Goal: Find specific page/section: Find specific page/section

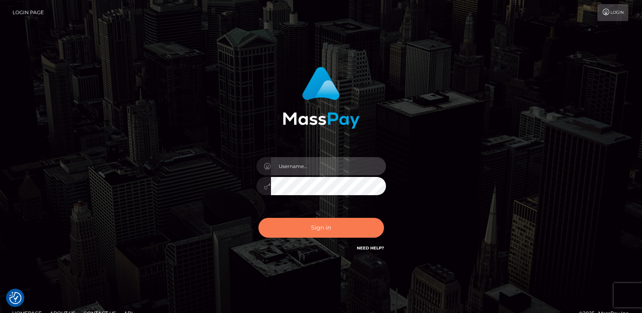
type input "[DOMAIN_NAME]"
click at [279, 224] on button "Sign in" at bounding box center [321, 228] width 126 height 20
type input "ts2.es"
click at [278, 223] on button "Sign in" at bounding box center [321, 228] width 126 height 20
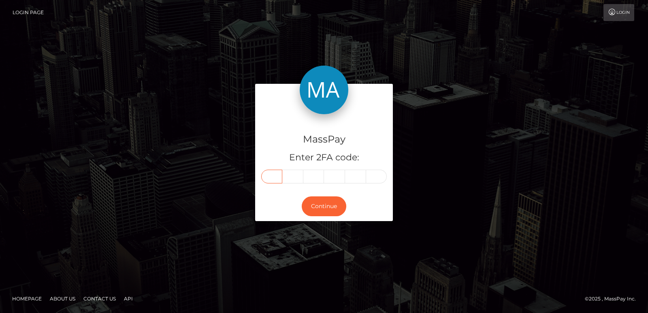
click at [270, 179] on input "text" at bounding box center [271, 177] width 21 height 14
paste input "2"
type input "2"
type input "0"
type input "4"
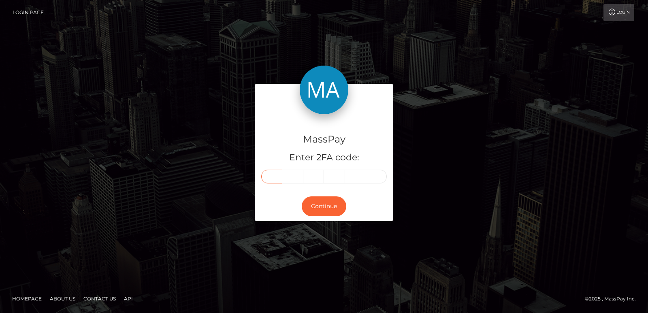
type input "2"
type input "6"
type input "3"
click at [315, 209] on button "Continue" at bounding box center [324, 206] width 45 height 20
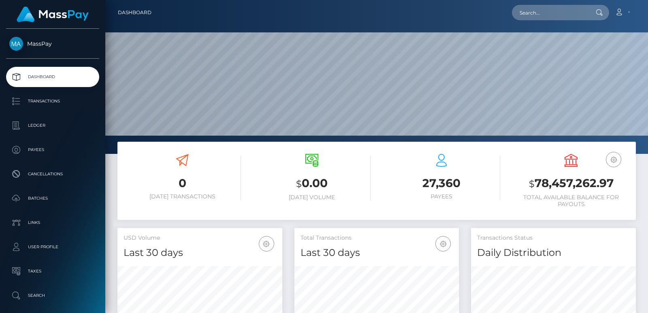
scroll to position [144, 164]
click at [528, 23] on nav "Dashboard Loading... Loading... Account Edit Profile" at bounding box center [376, 12] width 542 height 25
click at [525, 13] on input "text" at bounding box center [550, 12] width 76 height 15
paste input "tranthinguyet05031993na@gmail.com"
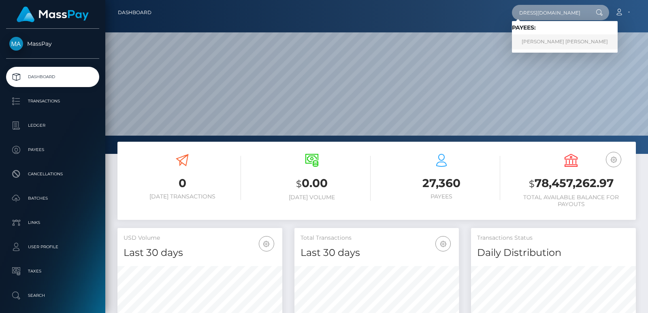
type input "tranthinguyet05031993na@gmail.com"
click at [521, 43] on link "Nguyet Thi Tran" at bounding box center [565, 41] width 106 height 15
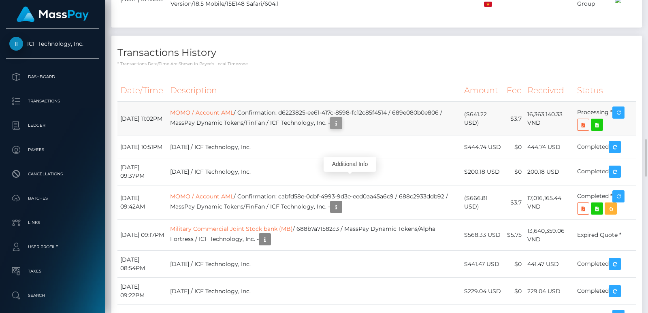
scroll to position [97, 164]
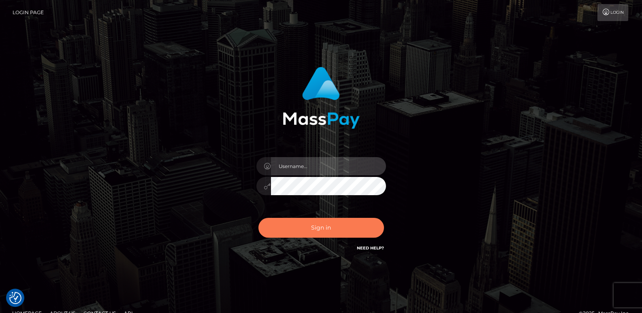
type input "[DOMAIN_NAME]"
click at [342, 226] on button "Sign in" at bounding box center [321, 228] width 126 height 20
